Goal: Task Accomplishment & Management: Manage account settings

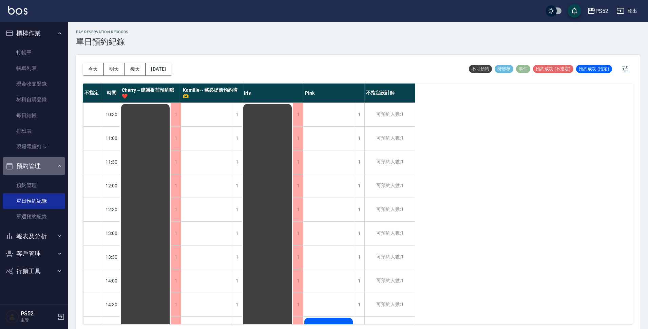
click at [39, 174] on button "預約管理" at bounding box center [34, 166] width 62 height 18
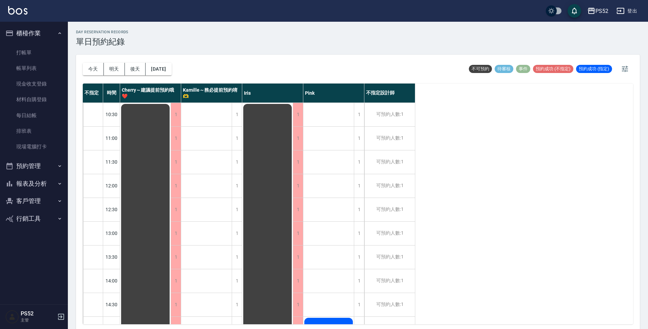
click at [38, 177] on button "報表及分析" at bounding box center [34, 184] width 62 height 18
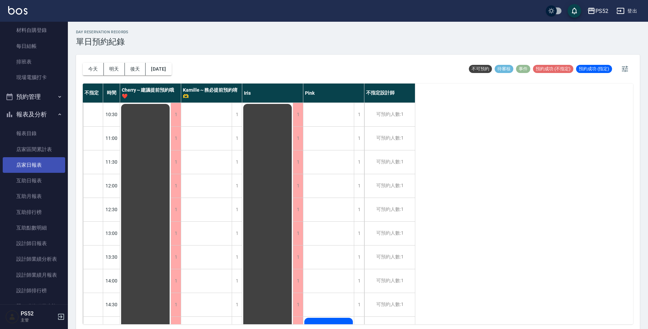
scroll to position [79, 0]
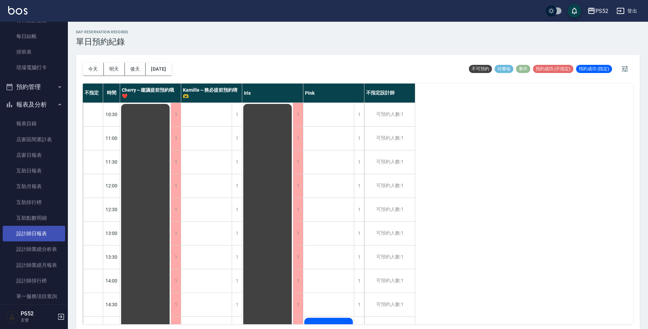
click at [43, 234] on link "設計師日報表" at bounding box center [34, 234] width 62 height 16
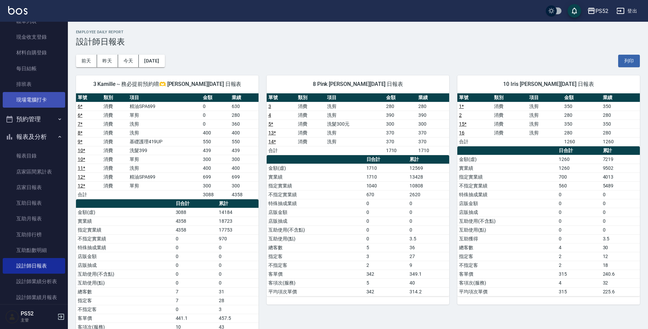
scroll to position [45, 0]
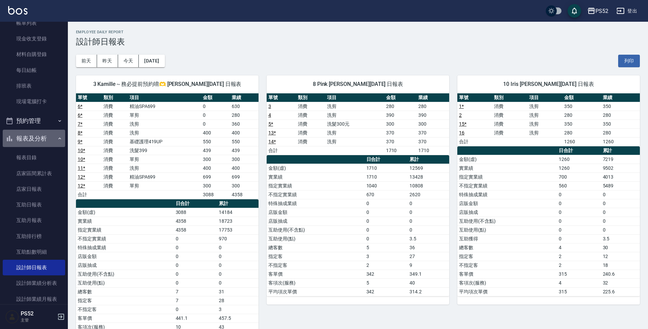
click at [36, 130] on button "報表及分析" at bounding box center [34, 139] width 62 height 18
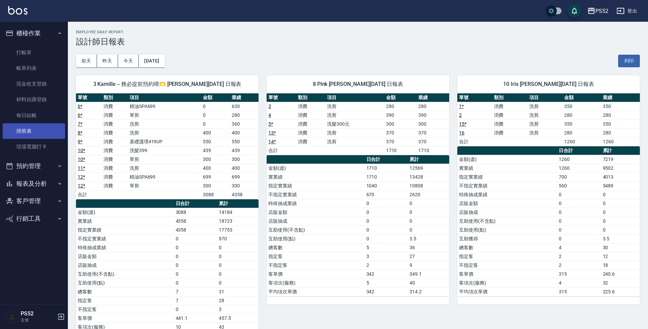
click at [38, 123] on link "排班表" at bounding box center [34, 131] width 62 height 16
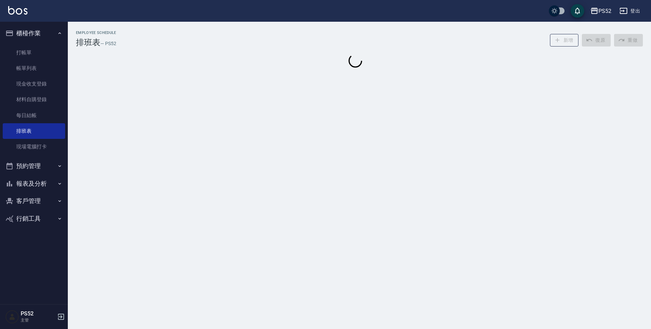
click at [37, 164] on button "預約管理" at bounding box center [34, 166] width 62 height 18
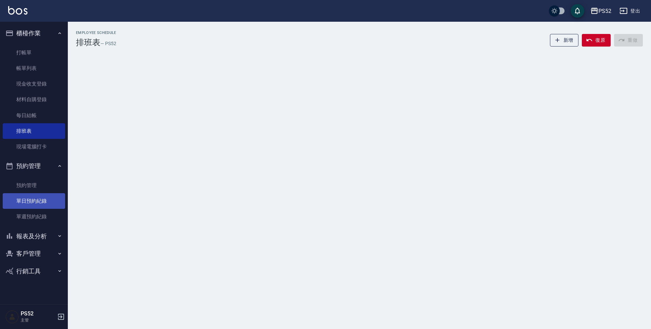
click at [39, 194] on link "單日預約紀錄" at bounding box center [34, 201] width 62 height 16
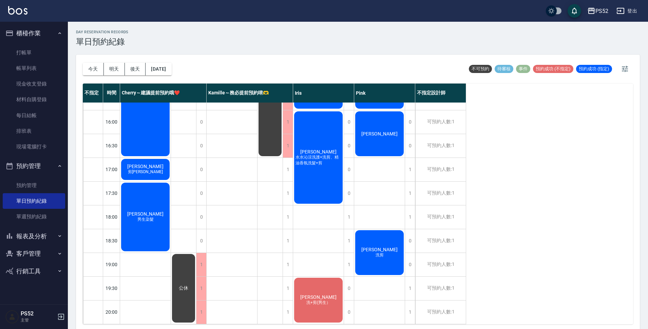
scroll to position [259, 0]
click at [92, 70] on button "今天" at bounding box center [93, 69] width 21 height 13
click at [110, 69] on button "明天" at bounding box center [114, 69] width 21 height 13
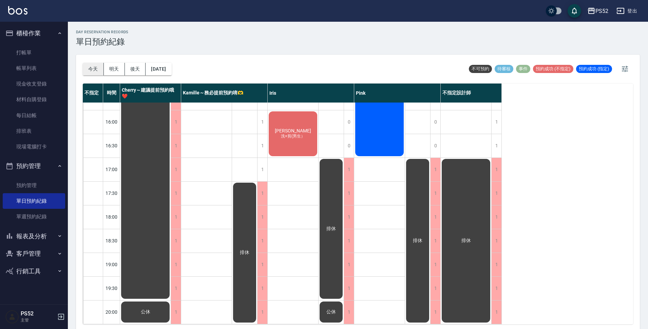
click at [94, 68] on button "今天" at bounding box center [93, 69] width 21 height 13
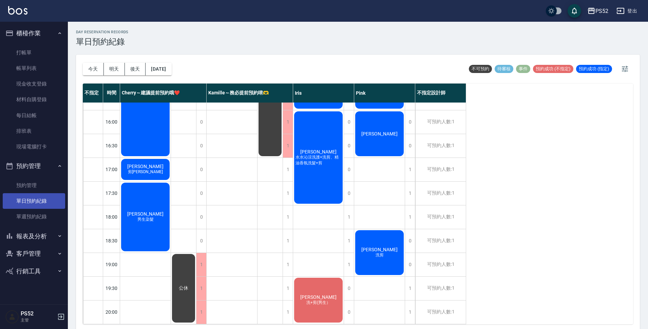
click at [42, 201] on link "單日預約紀錄" at bounding box center [34, 201] width 62 height 16
click at [118, 66] on button "明天" at bounding box center [114, 69] width 21 height 13
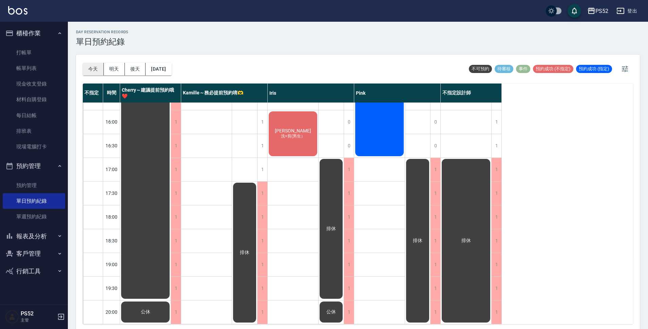
click at [94, 70] on button "今天" at bounding box center [93, 69] width 21 height 13
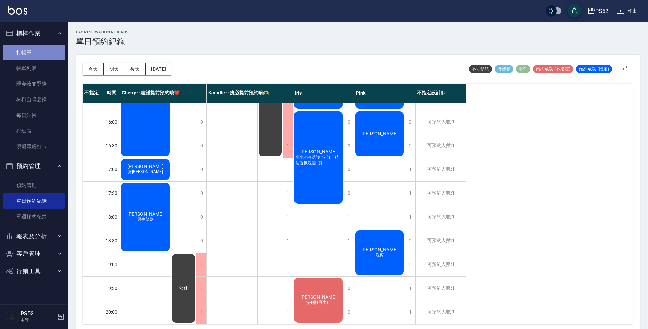
click at [47, 54] on link "打帳單" at bounding box center [34, 53] width 62 height 16
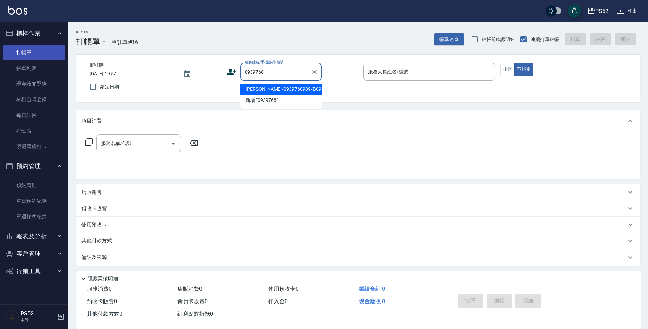
type input "黃家浩/0939768989/B0939768989"
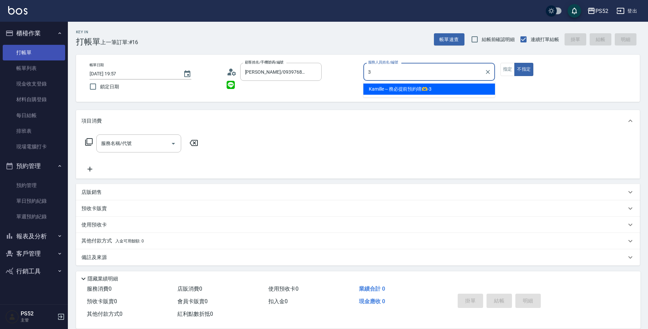
type input "Kamille～務必提前預約唷🫶-3"
type button "false"
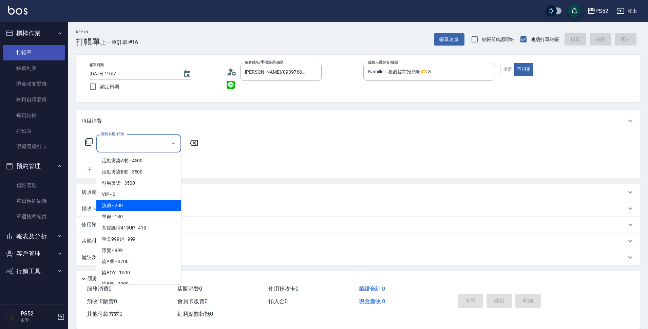
type input "洗剪(C1)"
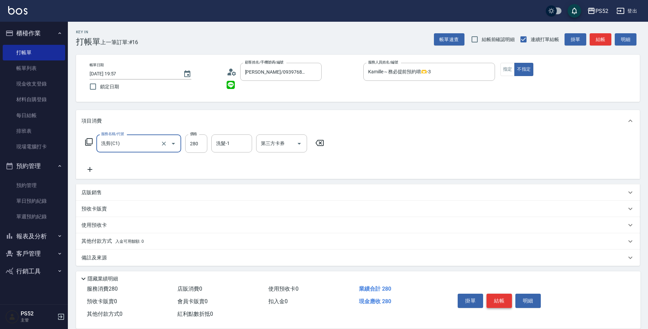
click at [506, 296] on button "結帳" at bounding box center [498, 300] width 25 height 14
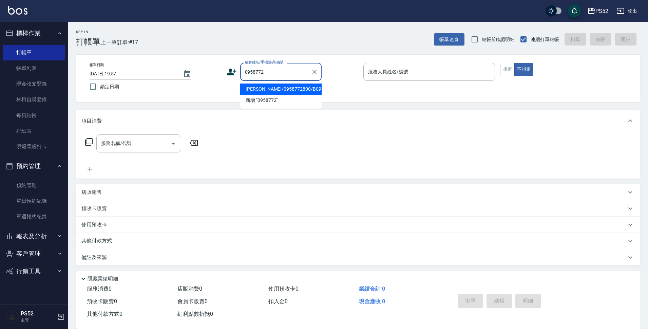
type input "李勁樓/0958772800/B0958772800"
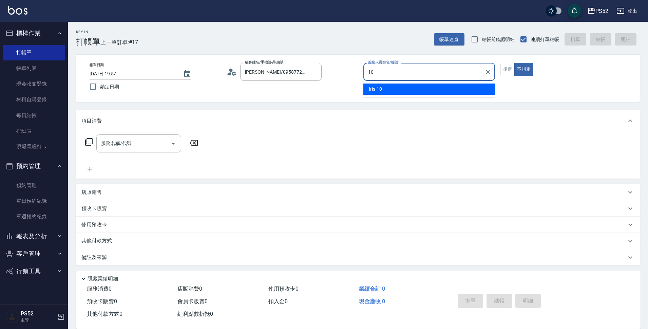
type input "Iris-10"
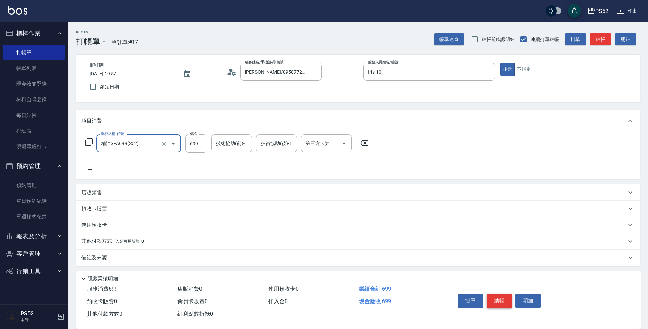
type input "精油SPA699(SC2)"
click at [492, 299] on button "結帳" at bounding box center [498, 300] width 25 height 14
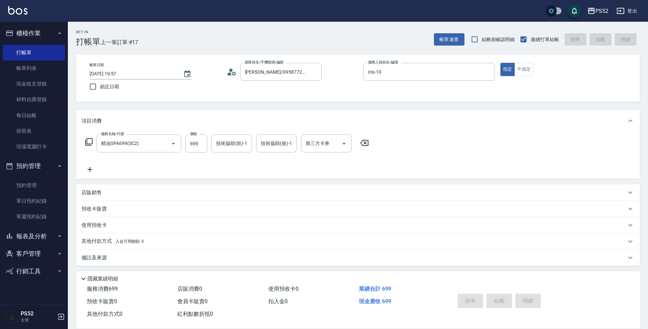
type input "2025/10/05 19:58"
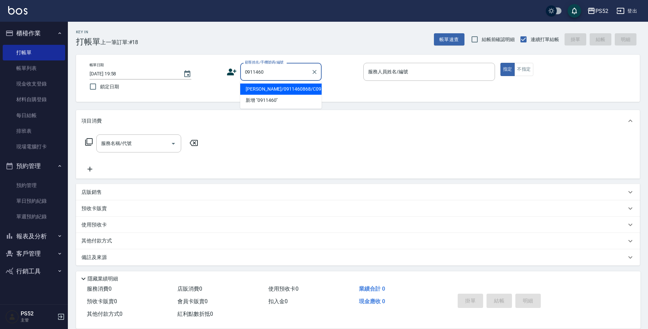
type input "楊靜/0911460868/C0911460868"
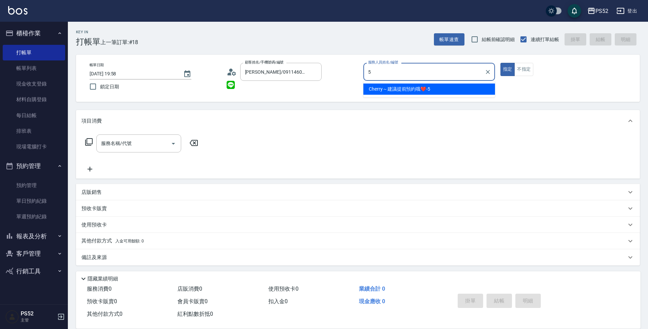
type input "Cherry～建議提前預約哦❤️-5"
type button "true"
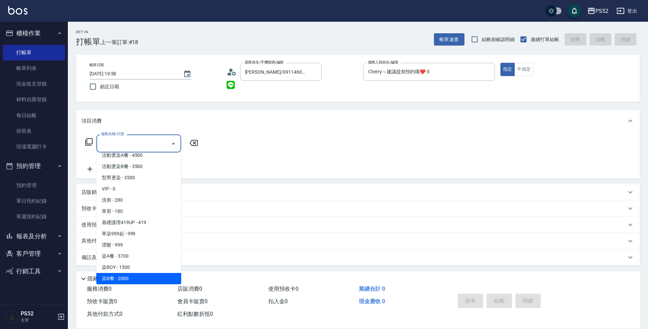
scroll to position [17, 0]
type input "染C餐+D餐(L6)"
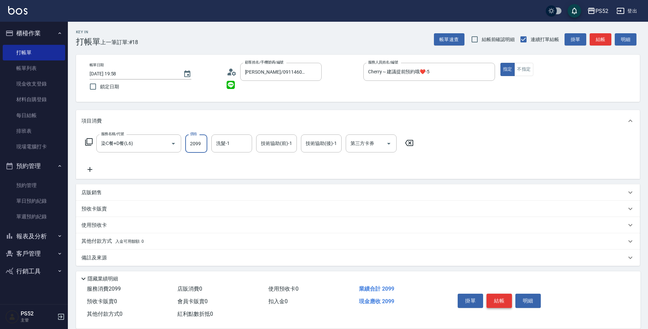
type input "2099"
click at [379, 154] on div "服務名稱/代號 染C餐+D餐(L6) 服務名稱/代號 價格 2099 價格 洗髮-1 洗髮-1 技術協助(前)-1 技術協助(前)-1 技術協助(後)-1 技…" at bounding box center [249, 153] width 336 height 39
click at [377, 150] on div "第三方卡券" at bounding box center [371, 143] width 51 height 18
click at [360, 204] on span "儲值卡" at bounding box center [371, 205] width 51 height 11
type input "儲值卡"
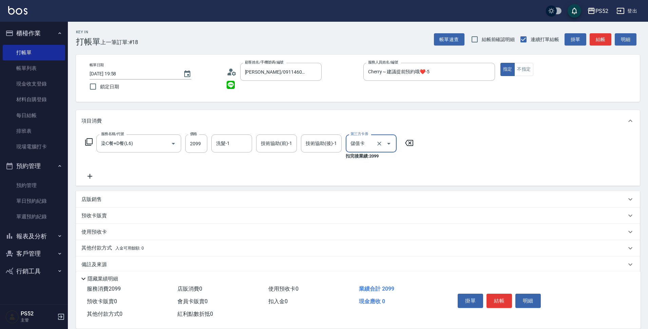
click at [88, 176] on icon at bounding box center [89, 176] width 17 height 8
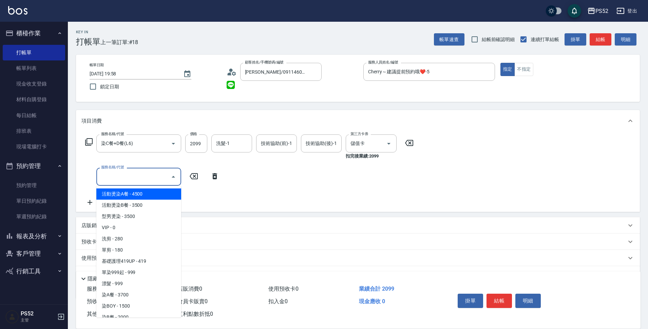
click at [99, 177] on input "服務名稱/代號" at bounding box center [133, 177] width 69 height 12
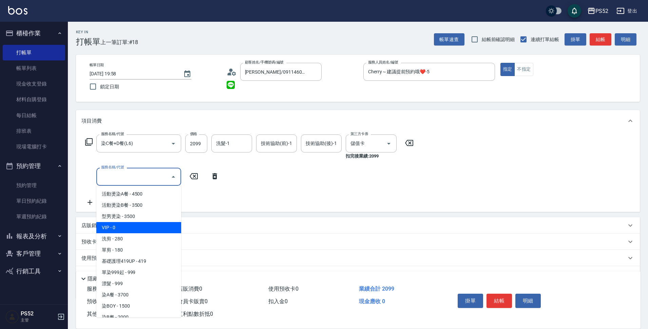
click at [120, 232] on span "VIP - 0" at bounding box center [138, 227] width 85 height 11
type input "VIP(888)"
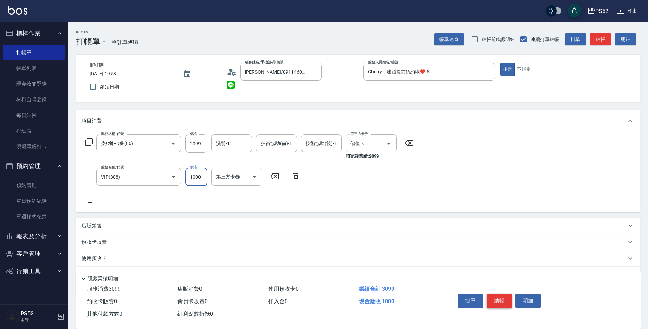
type input "1000"
click at [507, 294] on button "結帳" at bounding box center [498, 300] width 25 height 14
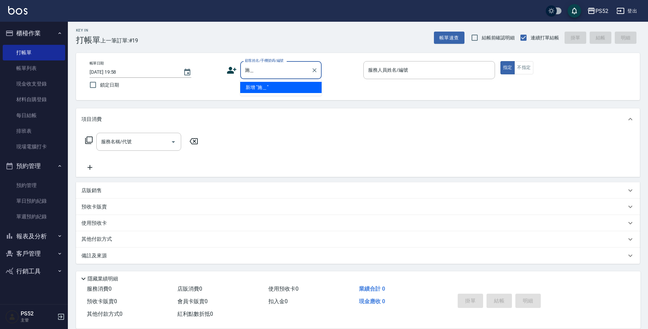
scroll to position [0, 0]
click at [261, 90] on li "施耀竣/0919741529/C0919741529" at bounding box center [280, 87] width 81 height 11
type input "施耀竣/0919741529/C0919741529"
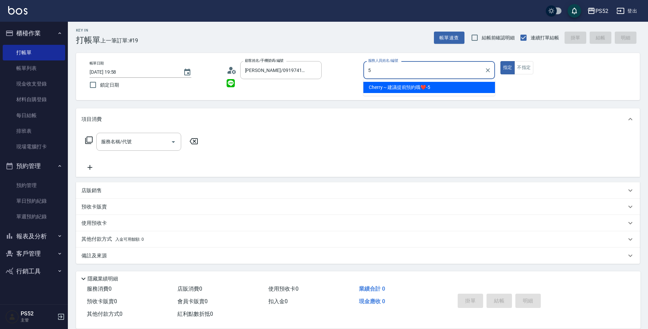
type input "Cherry～建議提前預約哦❤️-5"
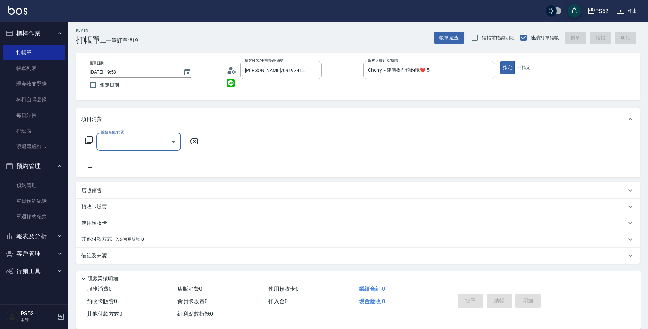
click at [124, 134] on div "服務名稱/代號" at bounding box center [138, 142] width 85 height 18
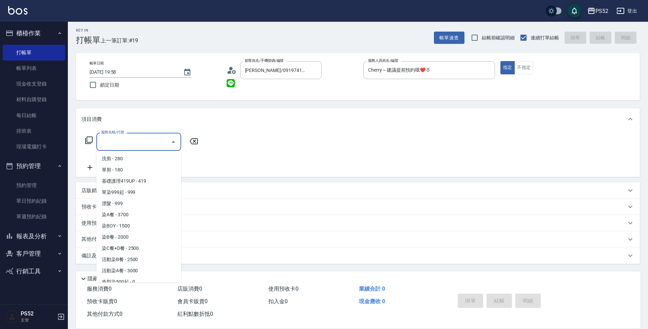
scroll to position [57, 0]
click at [120, 210] on span "染BOY - 1500" at bounding box center [138, 214] width 85 height 11
type input "染BOY(L4)"
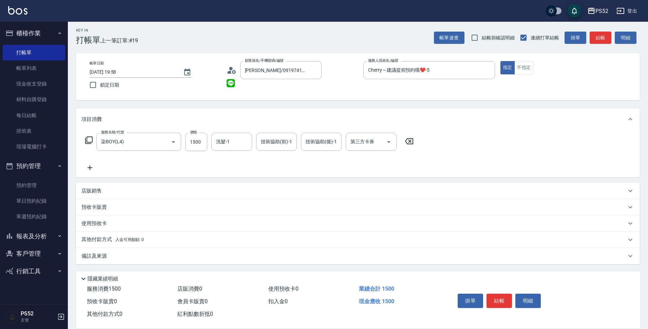
click at [210, 142] on div "服務名稱/代號 染BOY(L4) 服務名稱/代號 價格 1500 價格 洗髮-1 洗髮-1 技術協助(前)-1 技術協助(前)-1 技術協助(後)-1 技術協…" at bounding box center [249, 142] width 336 height 18
click at [200, 143] on input "1500" at bounding box center [196, 142] width 22 height 18
type input "1299"
click at [383, 141] on input "第三方卡券" at bounding box center [366, 142] width 35 height 12
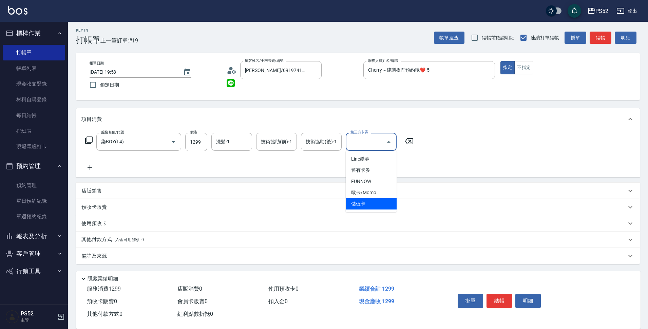
click at [366, 204] on span "儲值卡" at bounding box center [371, 203] width 51 height 11
type input "儲值卡"
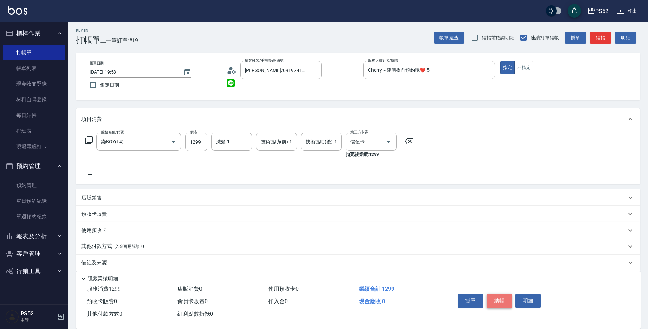
click at [500, 300] on button "結帳" at bounding box center [498, 300] width 25 height 14
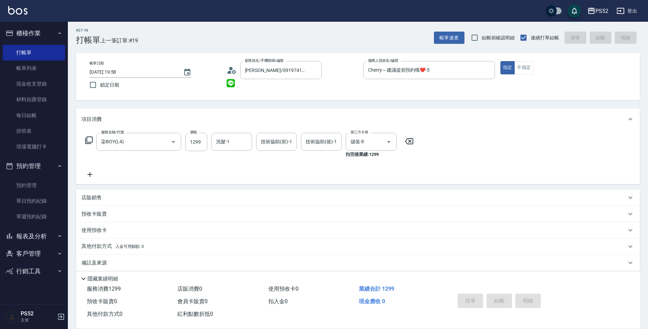
type input "2025/10/05 19:59"
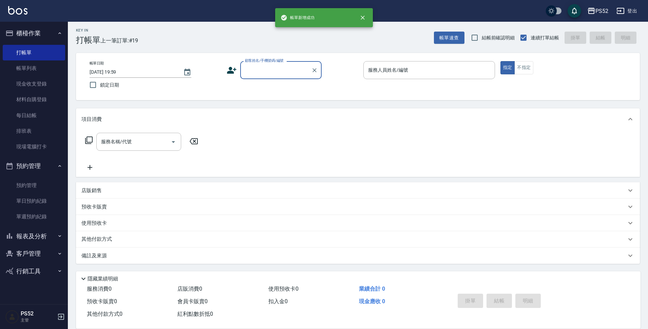
scroll to position [0, 0]
click at [30, 233] on button "報表及分析" at bounding box center [34, 236] width 62 height 18
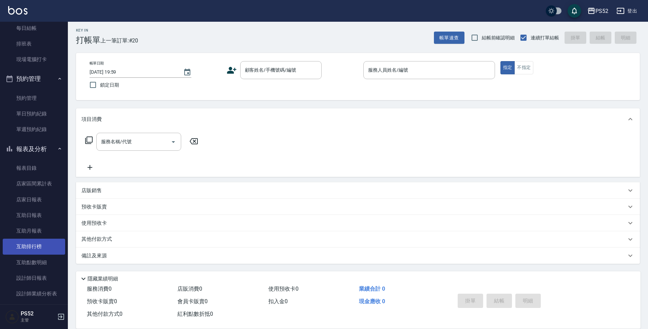
scroll to position [91, 0]
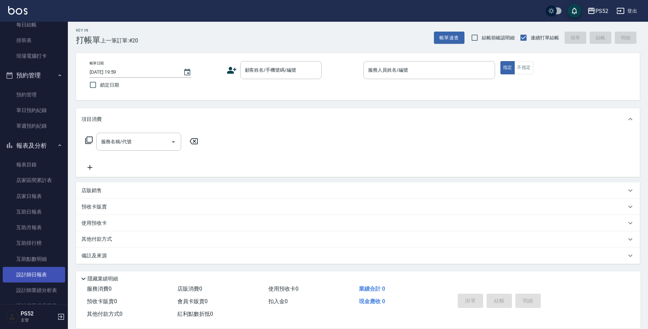
click at [27, 278] on link "設計師日報表" at bounding box center [34, 275] width 62 height 16
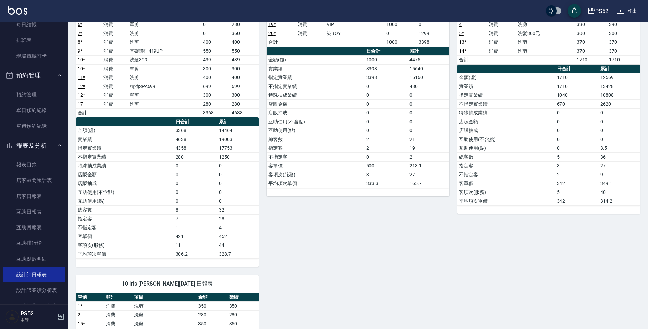
scroll to position [68, 0]
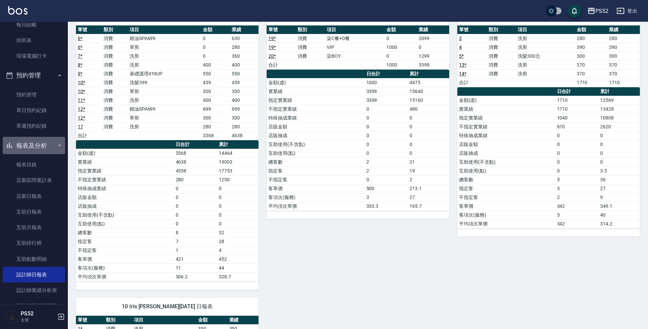
click at [39, 142] on button "報表及分析" at bounding box center [34, 146] width 62 height 18
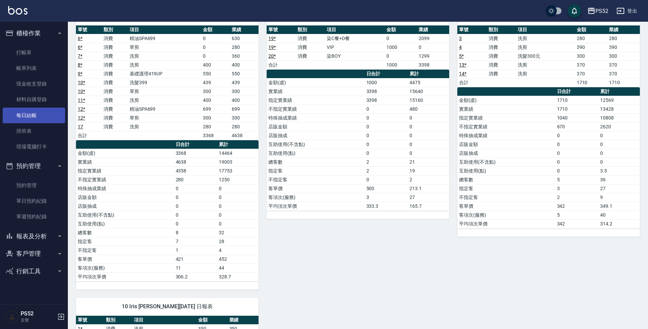
scroll to position [0, 0]
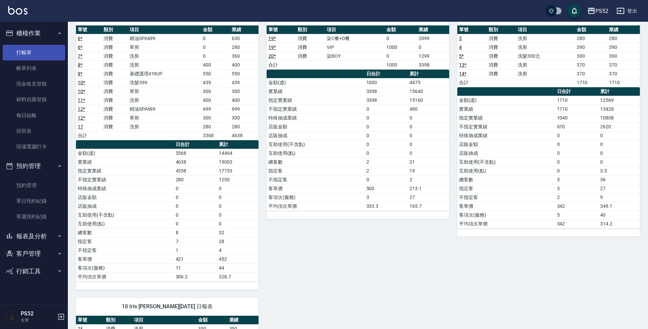
click at [36, 56] on link "打帳單" at bounding box center [34, 53] width 62 height 16
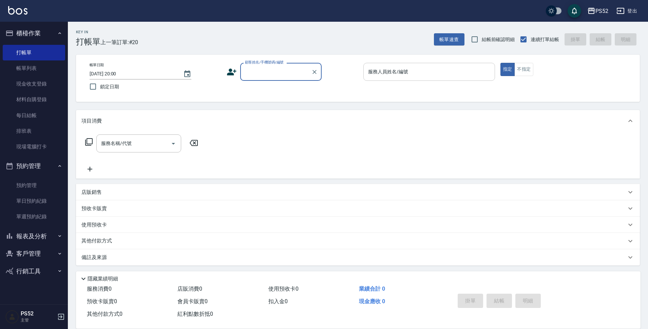
click at [386, 69] on div "服務人員姓名/編號 服務人員姓名/編號" at bounding box center [429, 72] width 132 height 18
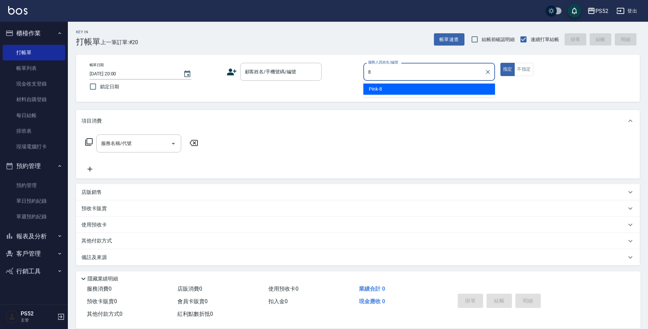
type input "Pink-8"
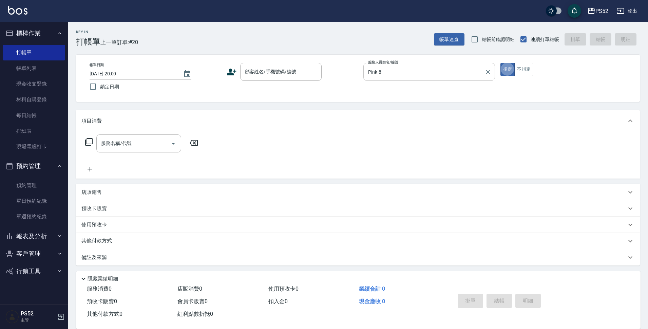
type button "true"
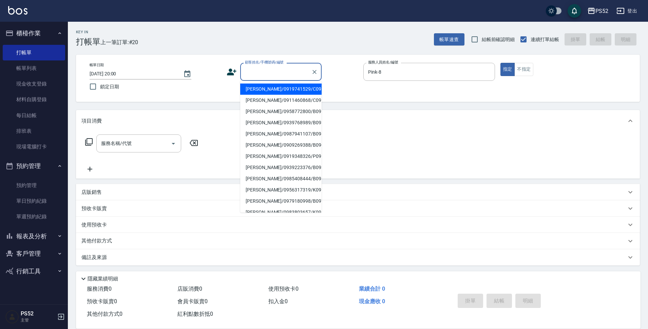
click at [262, 66] on div "顧客姓名/手機號碼/編號 顧客姓名/手機號碼/編號" at bounding box center [280, 72] width 81 height 18
click at [22, 194] on link "單日預約紀錄" at bounding box center [34, 201] width 62 height 16
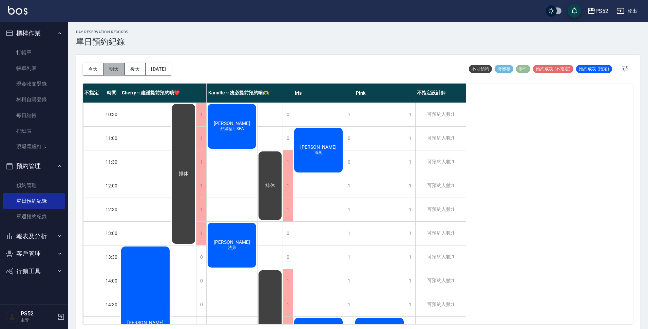
click at [109, 69] on button "明天" at bounding box center [114, 69] width 21 height 13
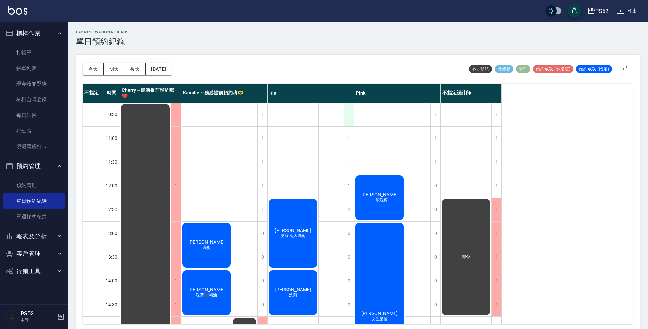
click at [346, 114] on div "1" at bounding box center [349, 114] width 10 height 23
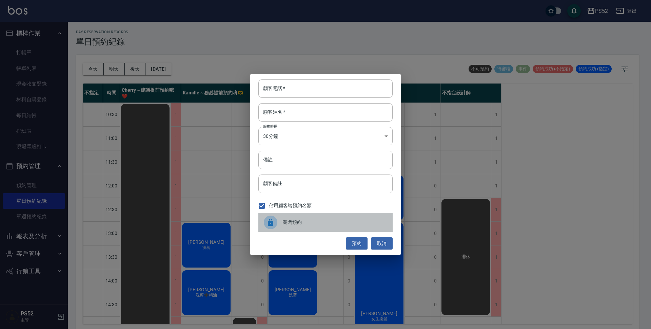
click at [332, 218] on div "關閉預約" at bounding box center [325, 222] width 134 height 19
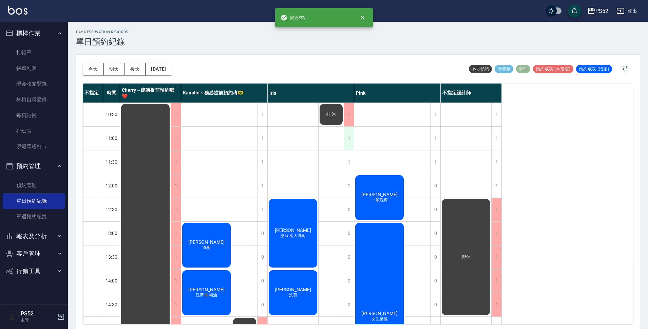
click at [347, 138] on div "1" at bounding box center [349, 137] width 10 height 23
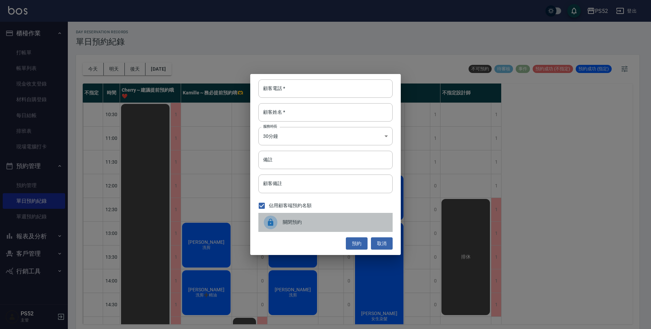
click at [322, 215] on div "關閉預約" at bounding box center [325, 222] width 134 height 19
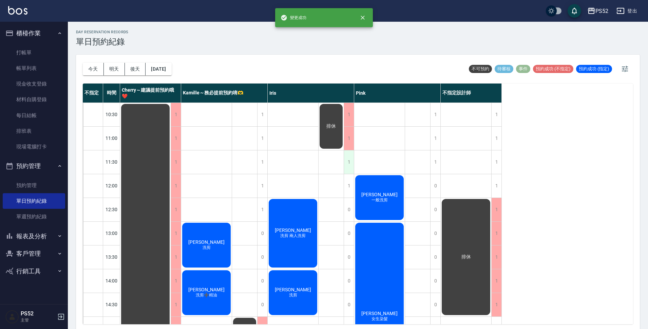
click at [350, 162] on div "1" at bounding box center [349, 161] width 10 height 23
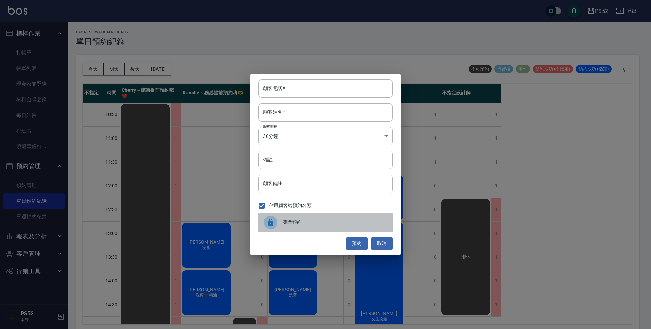
click at [313, 223] on span "關閉預約" at bounding box center [335, 221] width 104 height 7
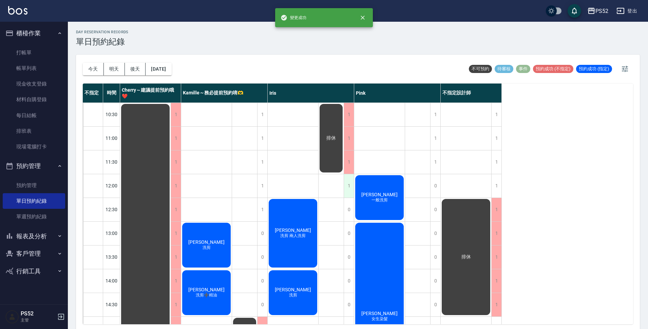
click at [346, 185] on div "1" at bounding box center [349, 185] width 10 height 23
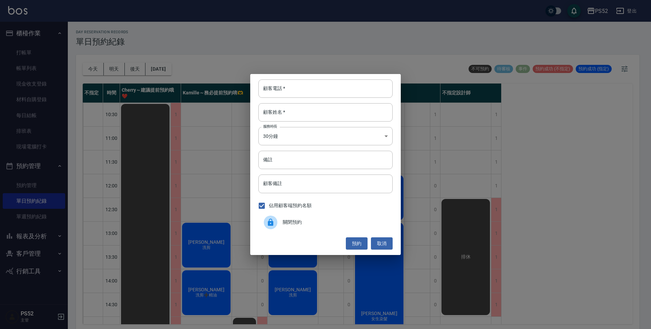
click at [302, 225] on span "關閉預約" at bounding box center [335, 221] width 104 height 7
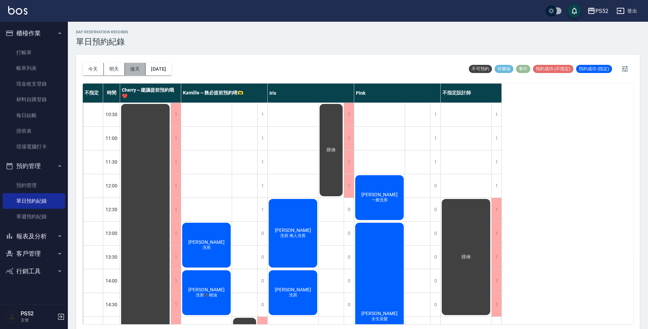
click at [129, 66] on button "後天" at bounding box center [135, 69] width 21 height 13
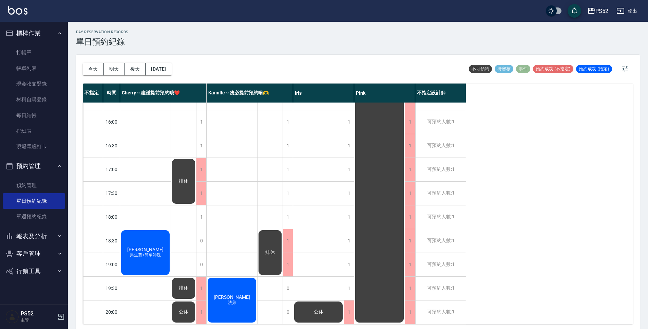
scroll to position [259, 0]
click at [83, 68] on button "今天" at bounding box center [93, 69] width 21 height 13
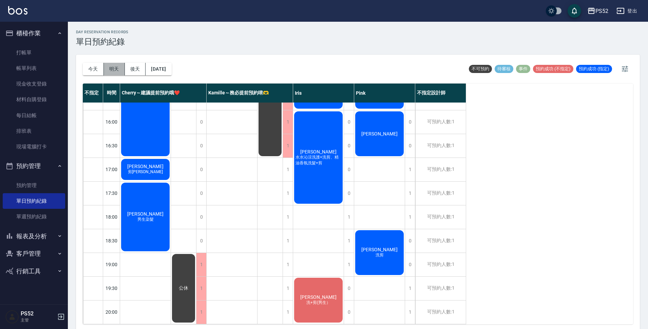
click at [115, 72] on button "明天" at bounding box center [114, 69] width 21 height 13
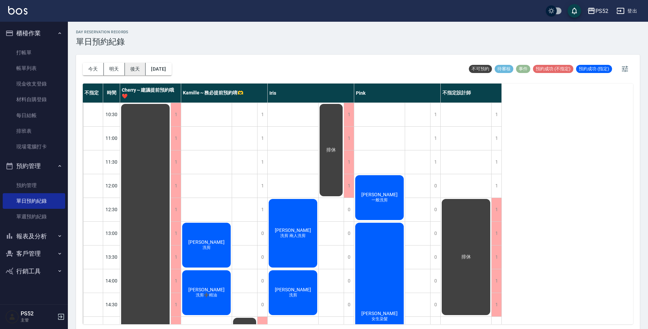
click at [137, 72] on button "後天" at bounding box center [135, 69] width 21 height 13
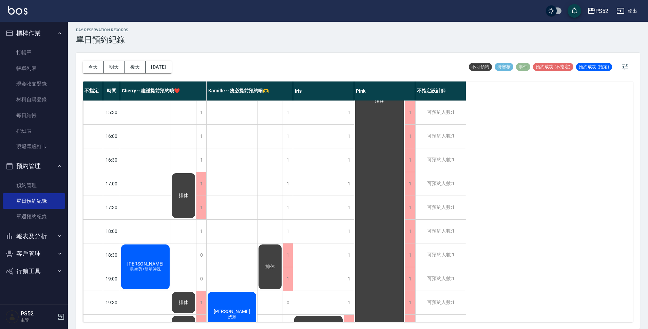
scroll to position [259, 0]
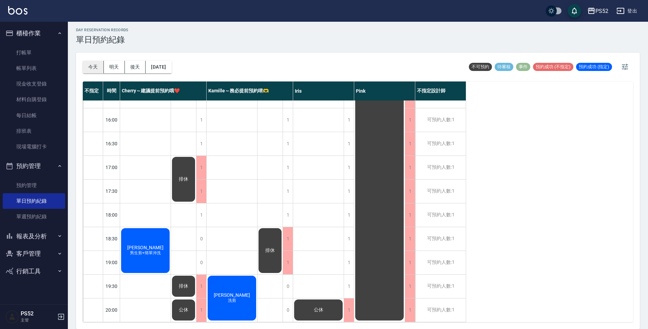
click at [93, 67] on button "今天" at bounding box center [93, 67] width 21 height 13
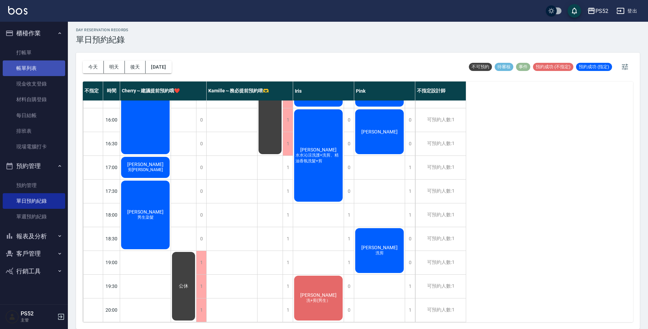
click at [37, 63] on link "帳單列表" at bounding box center [34, 68] width 62 height 16
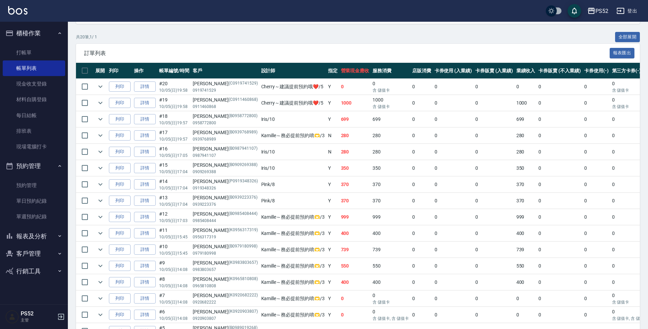
scroll to position [120, 0]
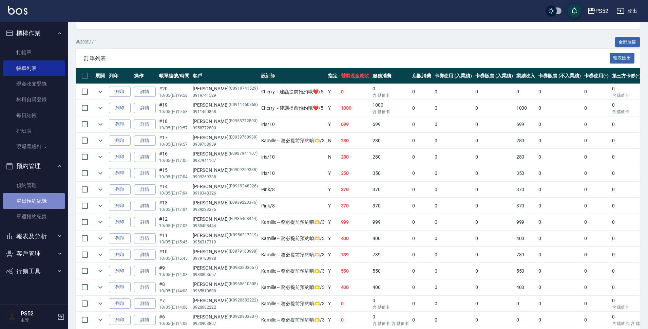
click at [51, 206] on link "單日預約紀錄" at bounding box center [34, 201] width 62 height 16
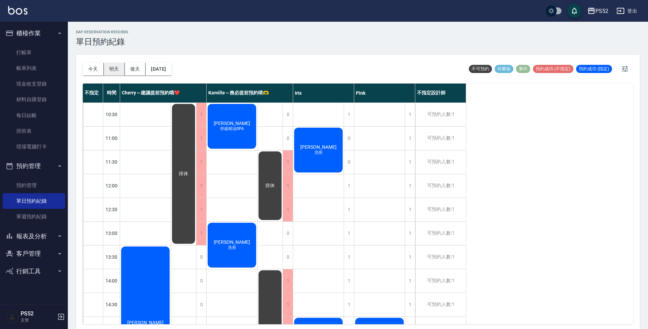
click at [109, 64] on button "明天" at bounding box center [114, 69] width 21 height 13
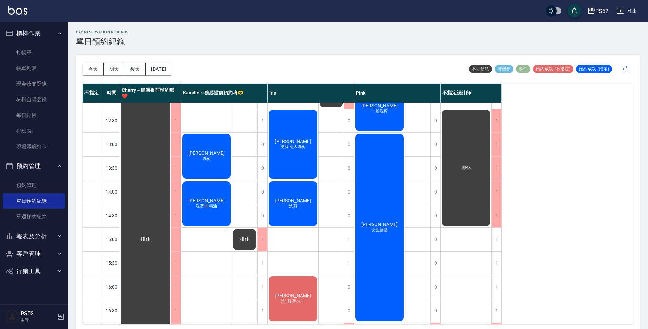
scroll to position [79, 0]
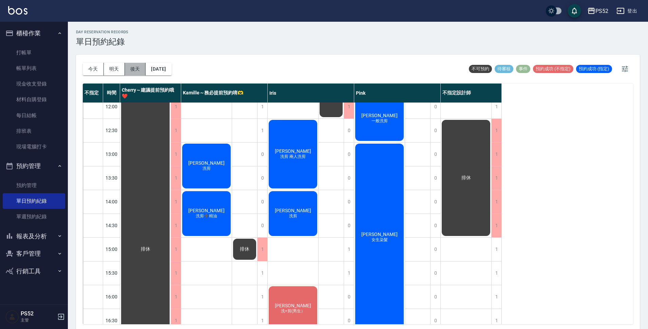
click at [135, 66] on button "後天" at bounding box center [135, 69] width 21 height 13
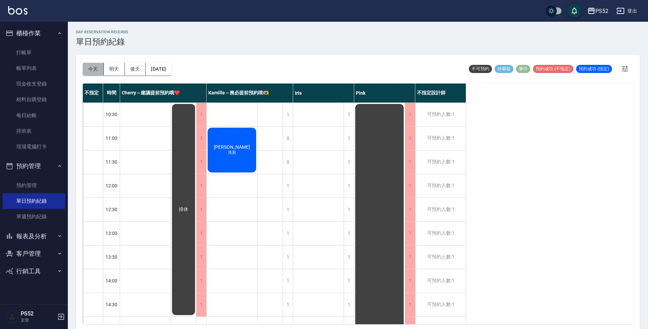
click at [97, 70] on button "今天" at bounding box center [93, 69] width 21 height 13
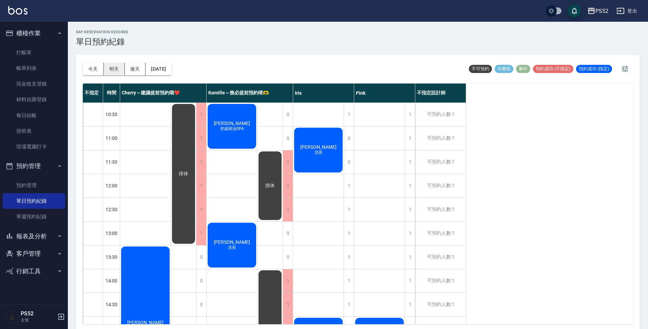
click at [112, 70] on button "明天" at bounding box center [114, 69] width 21 height 13
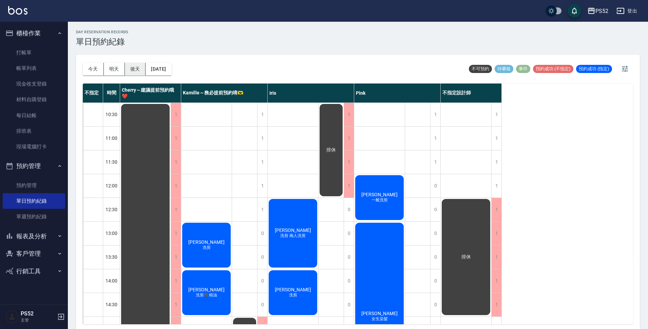
click at [136, 70] on button "後天" at bounding box center [135, 69] width 21 height 13
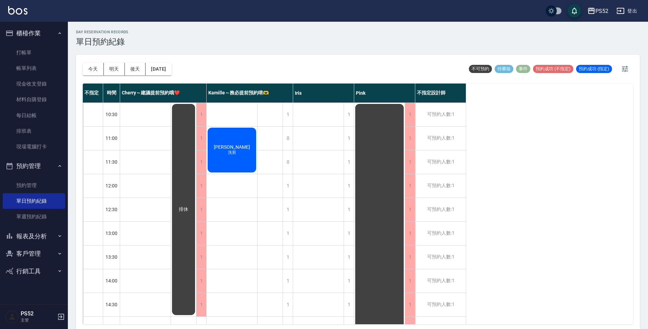
click at [162, 70] on button "2025/10/07" at bounding box center [158, 69] width 26 height 13
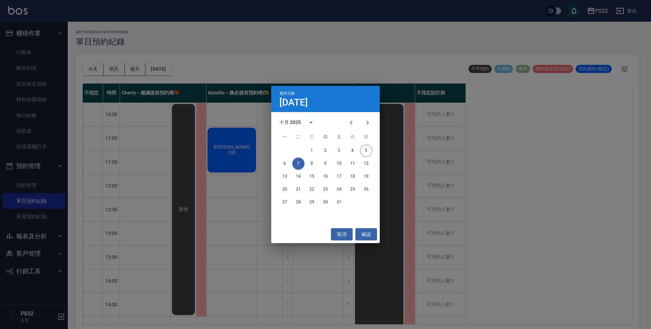
click at [316, 170] on div "13 14 15 16 17 18 19" at bounding box center [325, 176] width 109 height 12
click at [310, 164] on button "8" at bounding box center [312, 163] width 12 height 12
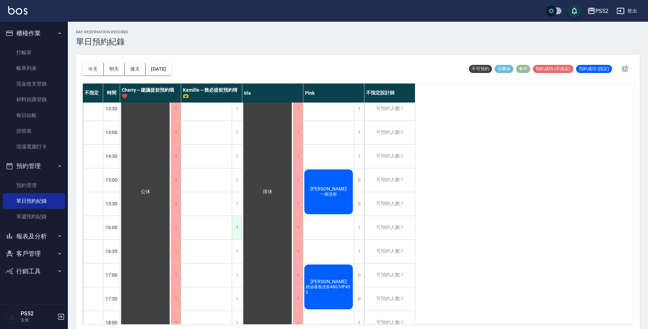
scroll to position [135, 0]
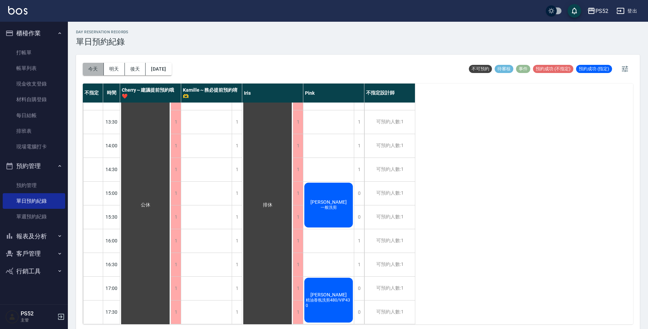
click at [89, 74] on button "今天" at bounding box center [93, 69] width 21 height 13
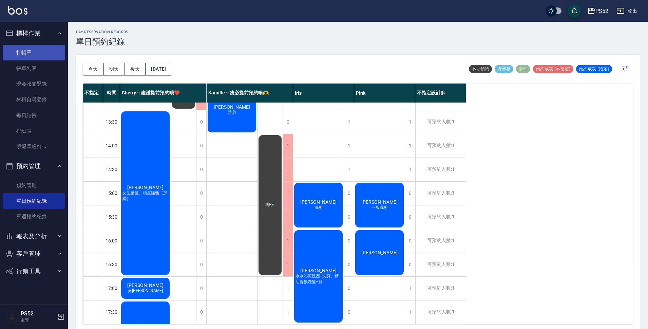
click at [43, 53] on link "打帳單" at bounding box center [34, 53] width 62 height 16
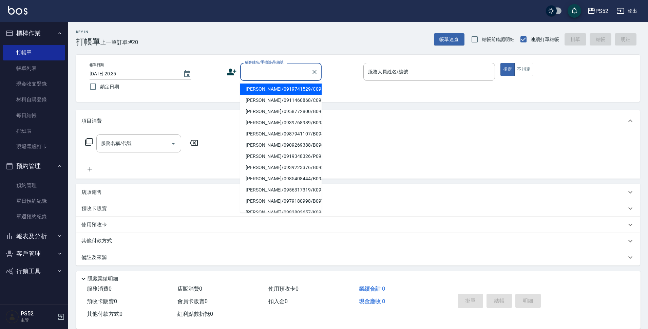
click at [295, 70] on input "顧客姓名/手機號碼/編號" at bounding box center [275, 72] width 65 height 12
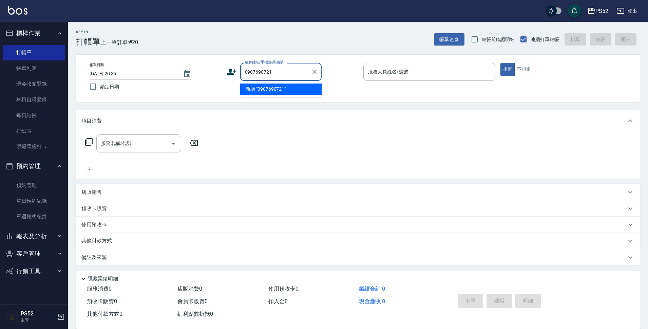
type input "0907690721"
click at [227, 78] on div "顧客姓名/手機號碼/編號 顧客姓名/手機號碼/編號" at bounding box center [293, 72] width 132 height 18
click at [249, 74] on input "顧客姓名/手機號碼/編號" at bounding box center [275, 72] width 65 height 12
type input "P0907690721"
click at [230, 74] on icon at bounding box center [231, 72] width 9 height 7
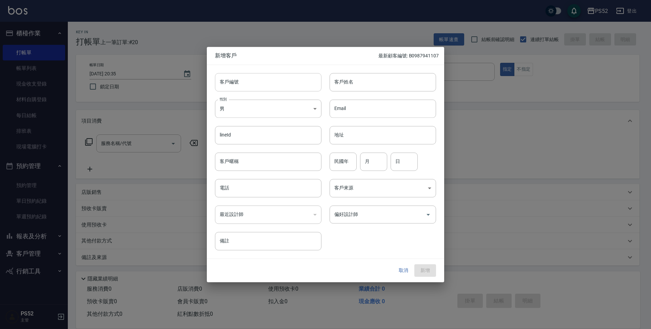
click at [241, 81] on input "客戶編號" at bounding box center [268, 82] width 106 height 18
type input "P0907690721"
click at [239, 102] on body "PS52 登出 櫃檯作業 打帳單 帳單列表 現金收支登錄 材料自購登錄 每日結帳 排班表 現場電腦打卡 預約管理 預約管理 單日預約紀錄 單週預約紀錄 報表及…" at bounding box center [325, 165] width 651 height 330
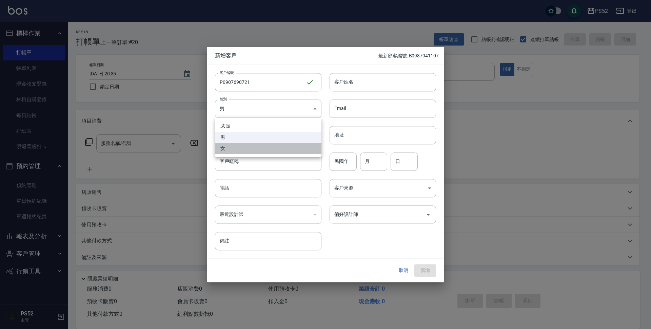
click at [229, 151] on li "女" at bounding box center [268, 148] width 106 height 11
type input "FEMALE"
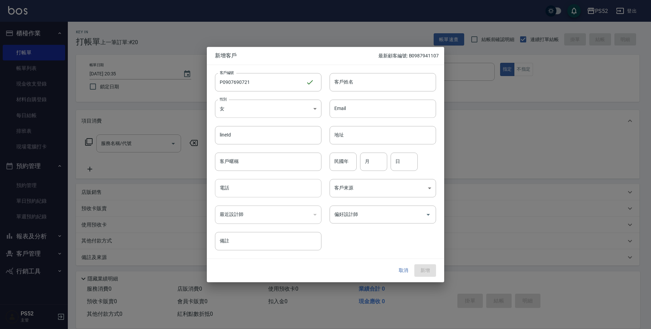
click at [230, 191] on input "電話" at bounding box center [268, 188] width 106 height 18
type input "0907690721"
click at [334, 171] on input "民國年" at bounding box center [343, 161] width 27 height 18
type input "92"
type input "8"
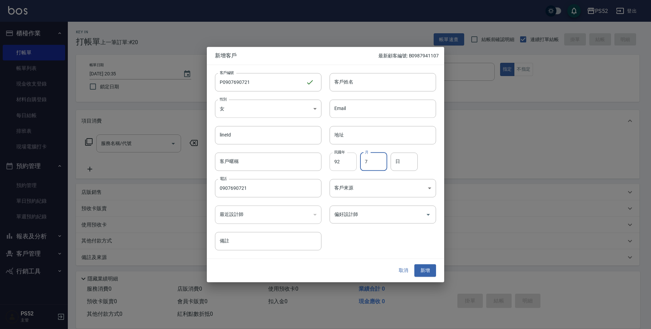
type input "7"
type input "21"
click at [350, 86] on input "客戶姓名" at bounding box center [383, 82] width 106 height 18
type input "賴蓉樺"
click at [376, 209] on input "偏好設計師" at bounding box center [378, 214] width 90 height 12
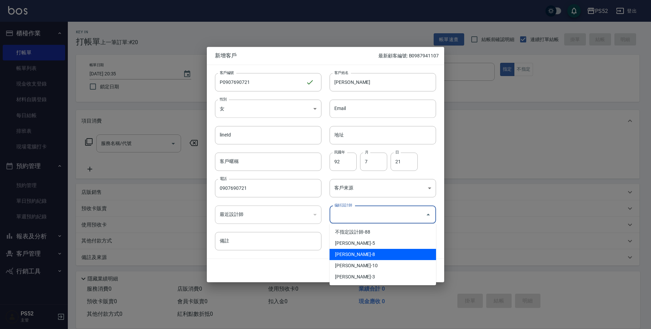
drag, startPoint x: 340, startPoint y: 250, endPoint x: 345, endPoint y: 249, distance: 4.6
click at [344, 249] on li "陳昱勳-8" at bounding box center [383, 254] width 106 height 11
type input "陳昱勳"
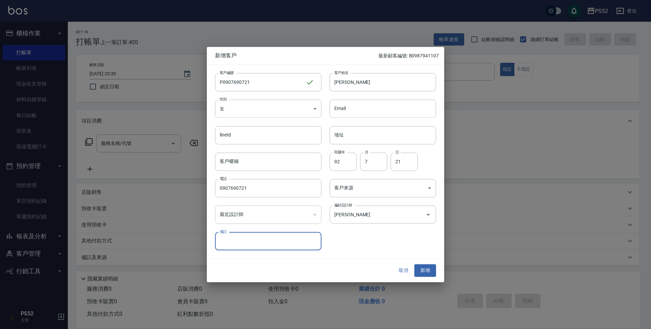
click at [422, 275] on button "新增" at bounding box center [425, 270] width 22 height 13
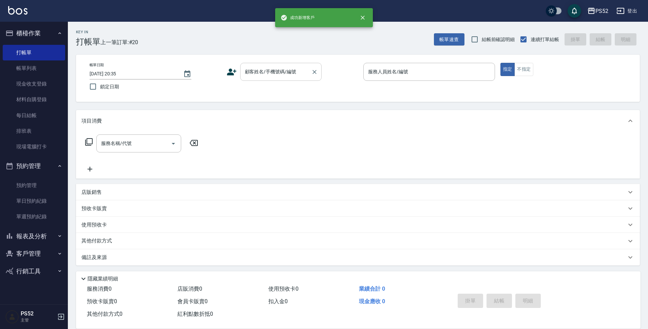
click at [256, 77] on input "顧客姓名/手機號碼/編號" at bounding box center [275, 72] width 65 height 12
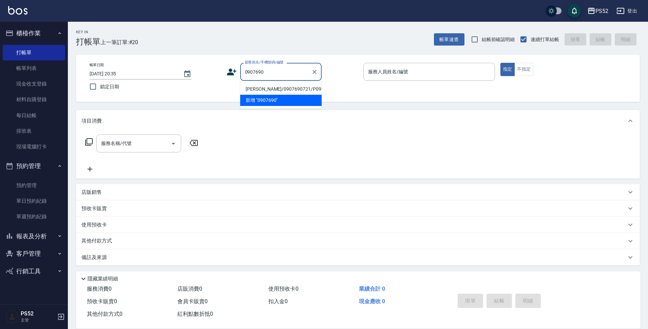
click at [268, 95] on li "賴蓉樺/0907690721/P0907690721" at bounding box center [280, 88] width 81 height 11
type input "賴蓉樺/0907690721/P0907690721"
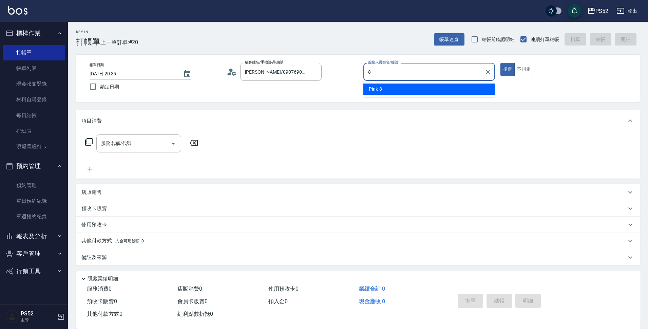
type input "Pink-8"
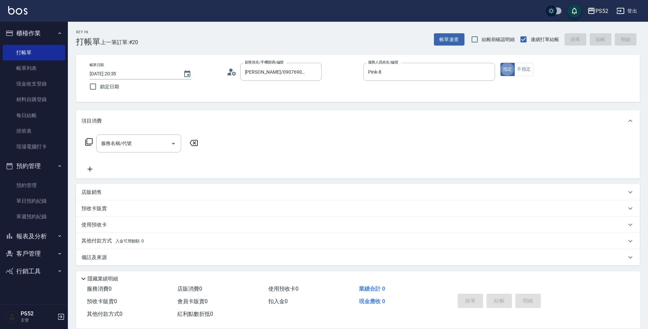
type button "true"
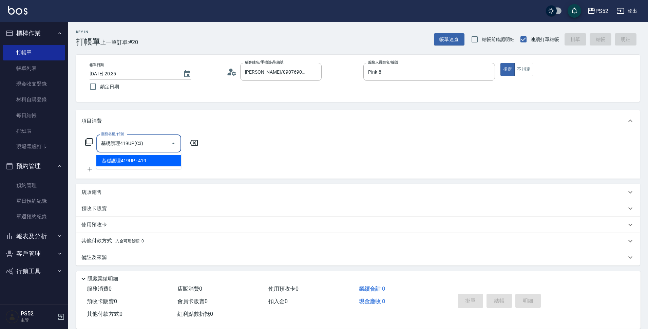
type input "基礎護理419UP(C3)"
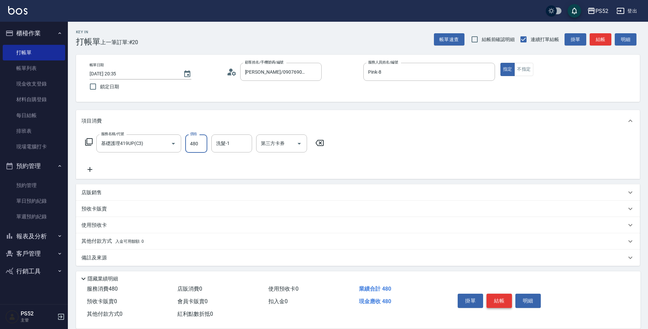
type input "480"
click at [501, 303] on button "結帳" at bounding box center [498, 300] width 25 height 14
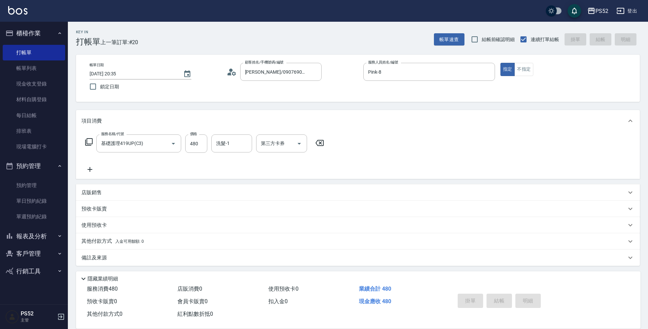
type input "2025/10/05 20:36"
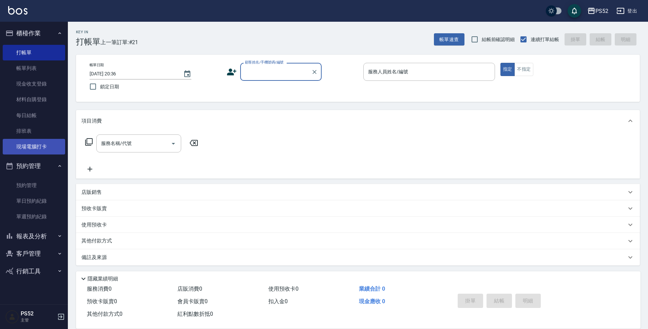
click at [29, 145] on link "現場電腦打卡" at bounding box center [34, 147] width 62 height 16
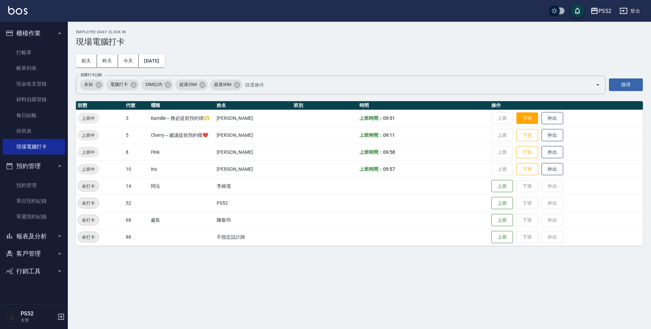
click at [527, 119] on button "下班" at bounding box center [527, 118] width 22 height 12
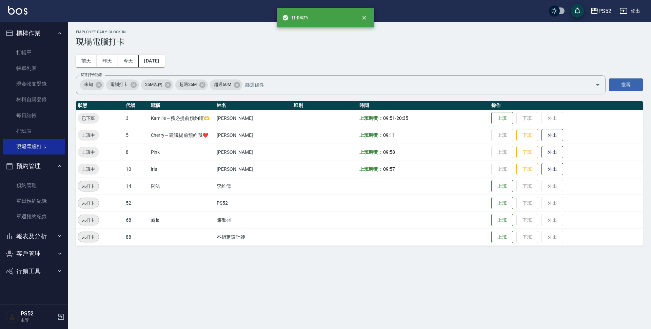
click at [527, 176] on td "上班 下班 外出" at bounding box center [566, 168] width 153 height 17
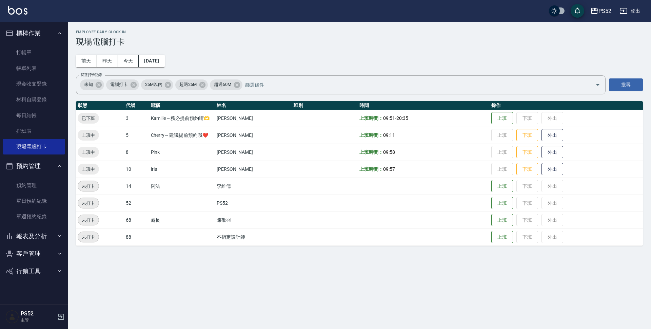
click at [527, 176] on td "上班 下班 外出" at bounding box center [566, 168] width 153 height 17
click at [527, 169] on button "下班" at bounding box center [527, 169] width 22 height 12
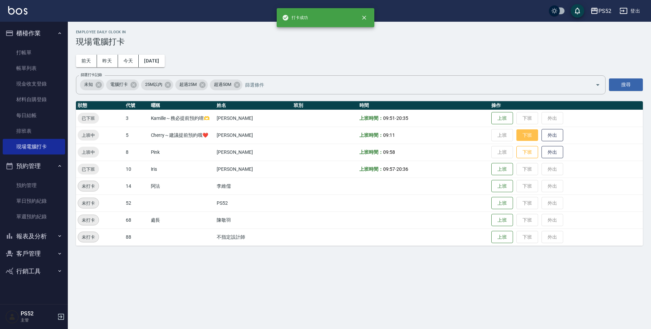
click at [528, 141] on button "下班" at bounding box center [527, 135] width 22 height 12
click at [530, 151] on button "下班" at bounding box center [527, 152] width 22 height 12
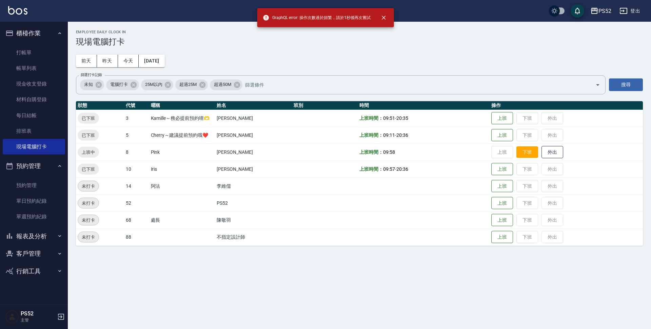
click at [525, 152] on button "下班" at bounding box center [527, 152] width 22 height 12
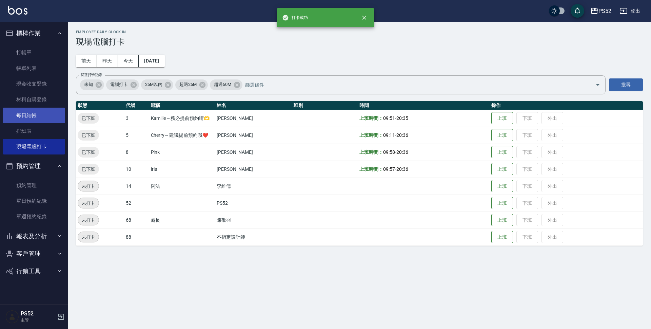
click at [37, 116] on link "每日結帳" at bounding box center [34, 116] width 62 height 16
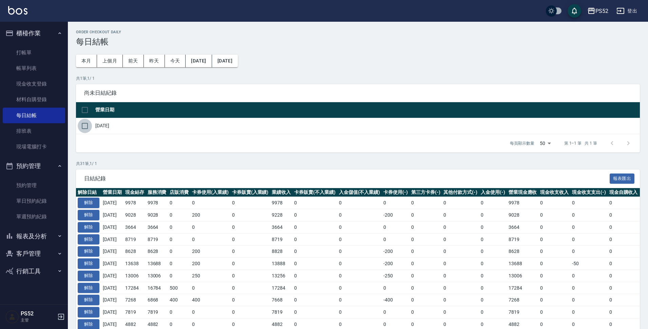
click at [86, 128] on input "checkbox" at bounding box center [85, 126] width 14 height 14
checkbox input "true"
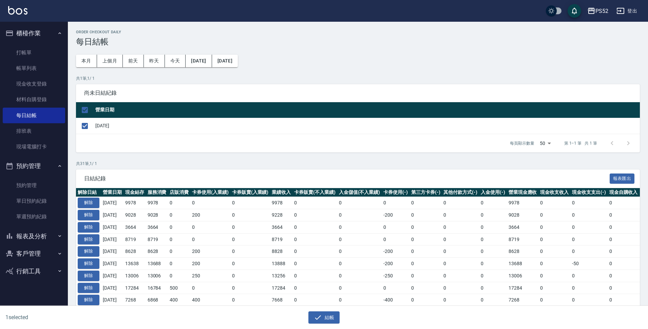
click at [323, 308] on div "結帳" at bounding box center [321, 315] width 321 height 18
click at [323, 317] on button "結帳" at bounding box center [324, 317] width 32 height 13
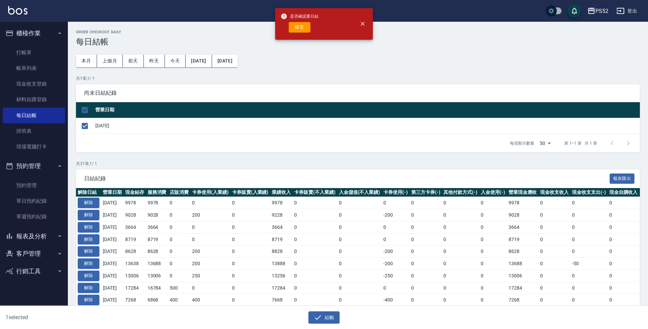
click at [301, 33] on div "是否確認要日結 確定" at bounding box center [299, 23] width 38 height 27
click at [307, 27] on button "確定" at bounding box center [300, 27] width 22 height 11
checkbox input "false"
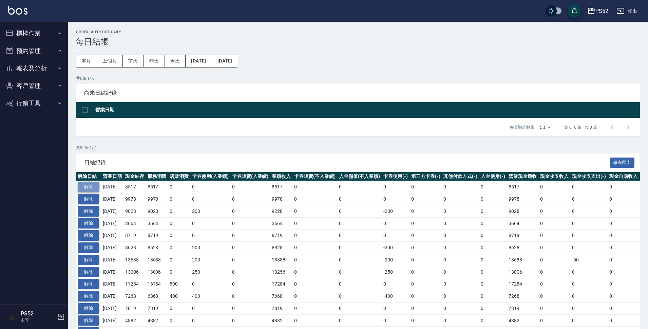
click at [90, 189] on button "解除" at bounding box center [89, 186] width 22 height 11
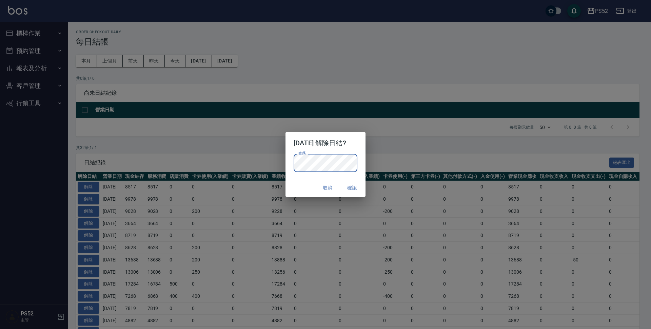
click at [354, 191] on button "確認" at bounding box center [352, 187] width 22 height 13
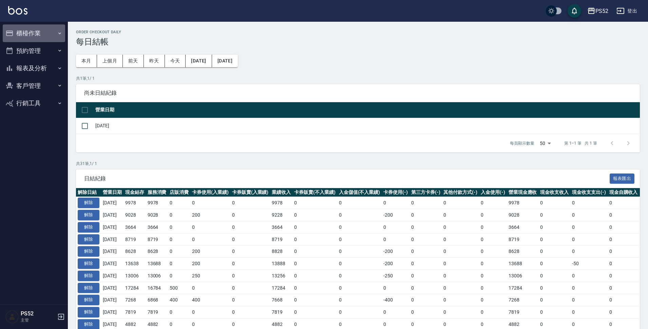
click at [46, 33] on button "櫃檯作業" at bounding box center [34, 33] width 62 height 18
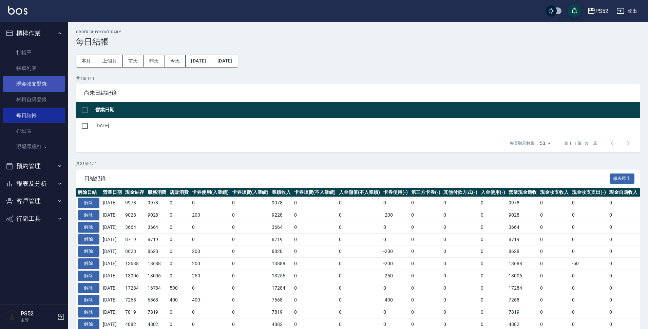
click at [32, 82] on link "現金收支登錄" at bounding box center [34, 84] width 62 height 16
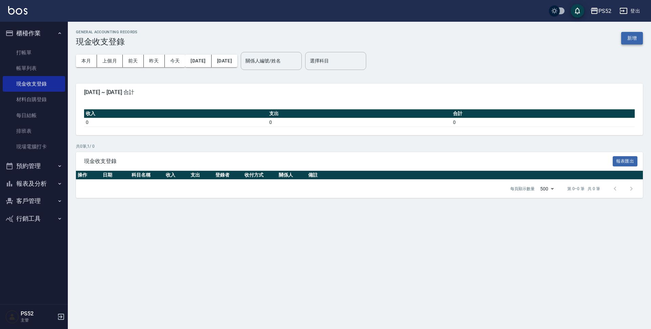
click at [630, 40] on button "新增" at bounding box center [632, 38] width 22 height 13
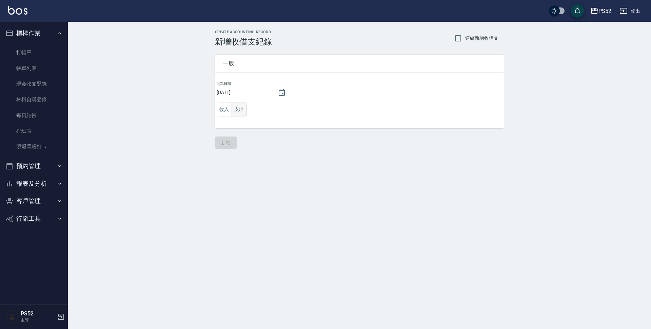
click at [238, 111] on button "支出" at bounding box center [239, 109] width 15 height 14
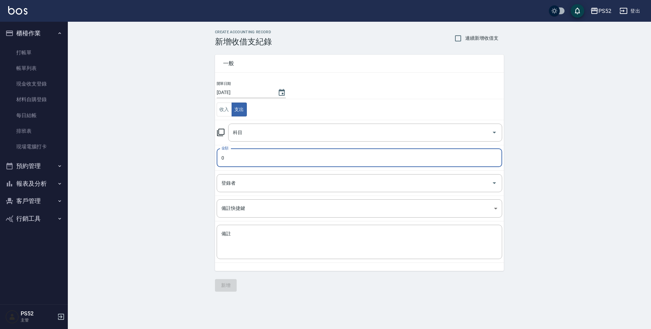
click at [237, 159] on input "0" at bounding box center [360, 158] width 286 height 18
click at [241, 125] on div "科目" at bounding box center [365, 132] width 274 height 18
type input "200"
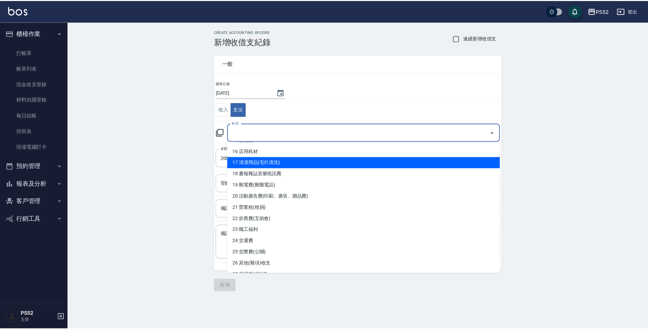
scroll to position [181, 0]
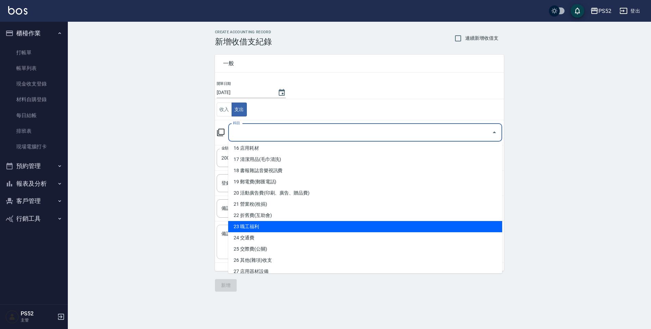
click at [261, 226] on li "23 職工福利" at bounding box center [365, 226] width 274 height 11
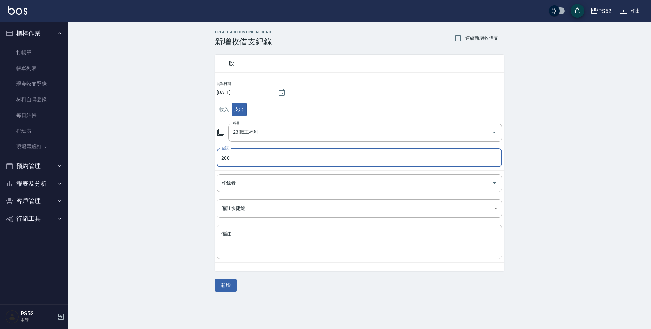
type input "23 職工福利"
click at [249, 240] on textarea "備註" at bounding box center [359, 241] width 276 height 23
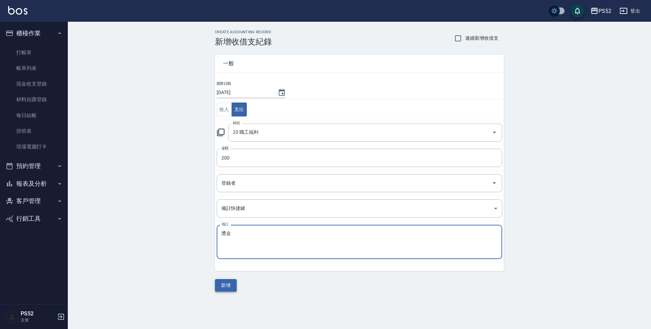
type textarea "獎金"
click at [227, 284] on button "新增" at bounding box center [226, 285] width 22 height 13
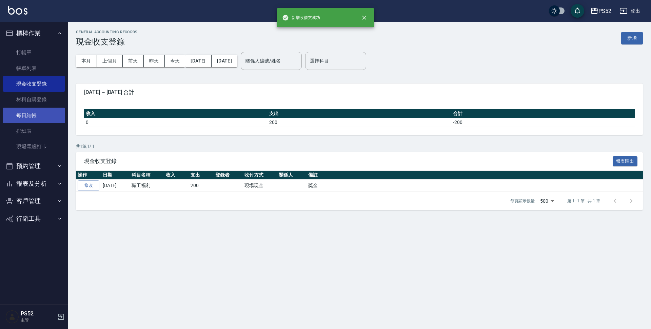
click at [41, 117] on link "每日結帳" at bounding box center [34, 116] width 62 height 16
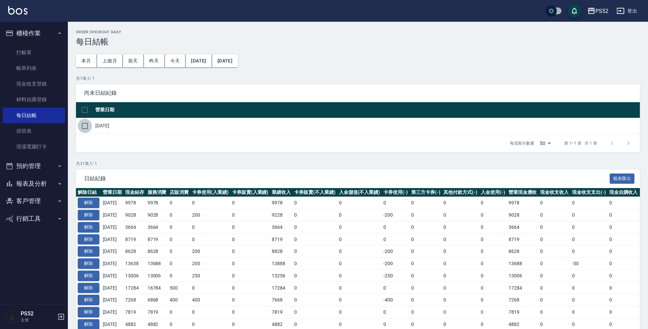
click at [86, 121] on input "checkbox" at bounding box center [85, 126] width 14 height 14
checkbox input "true"
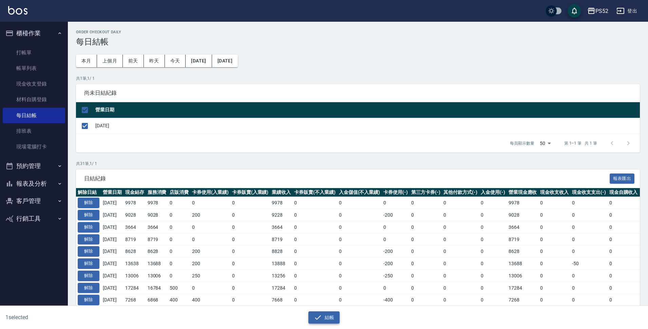
click at [326, 311] on button "結帳" at bounding box center [324, 317] width 32 height 13
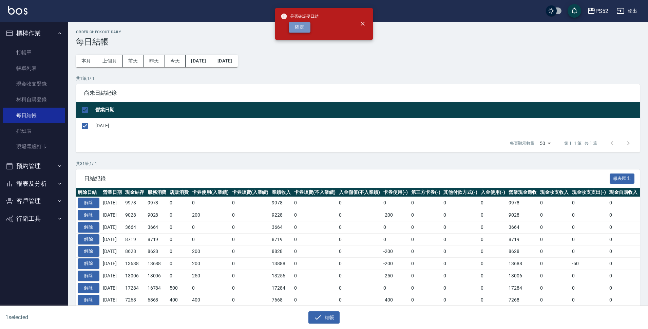
click at [300, 27] on button "確定" at bounding box center [300, 27] width 22 height 11
checkbox input "false"
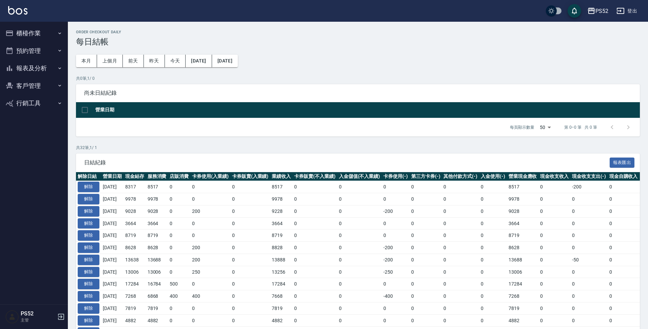
click at [50, 27] on button "櫃檯作業" at bounding box center [34, 33] width 62 height 18
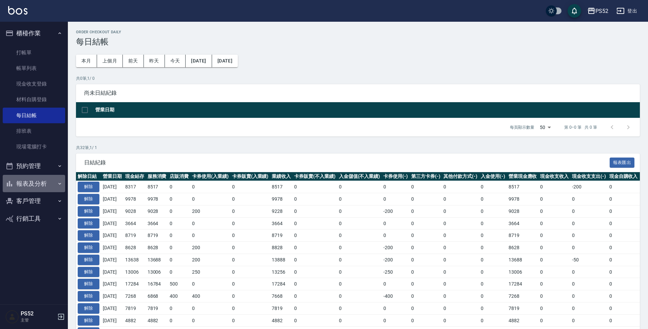
click at [39, 182] on button "報表及分析" at bounding box center [34, 184] width 62 height 18
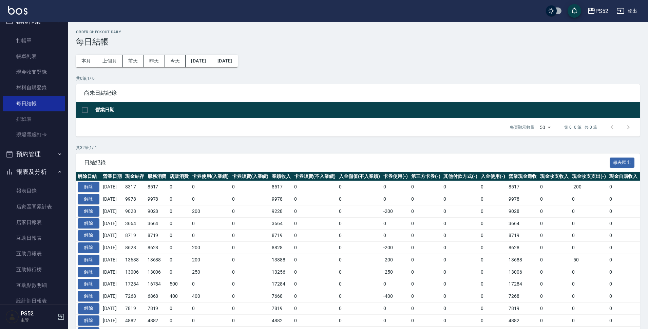
scroll to position [45, 0]
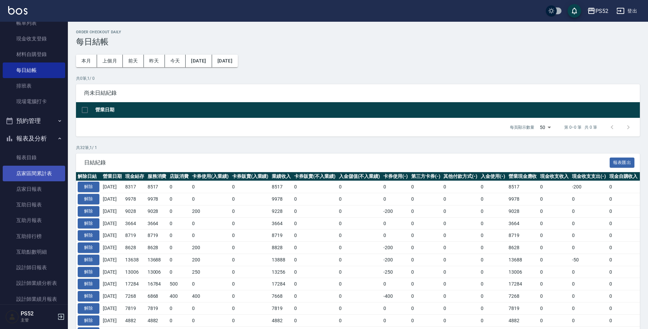
click at [33, 176] on link "店家區間累計表" at bounding box center [34, 173] width 62 height 16
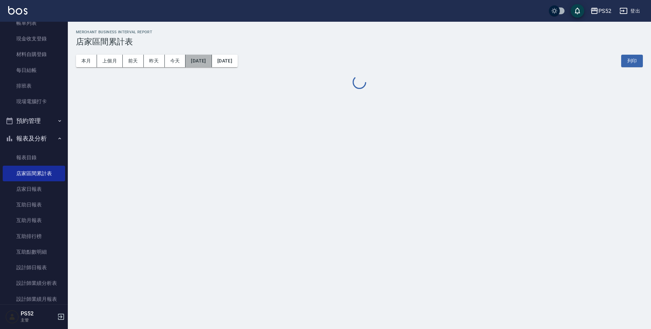
click at [196, 60] on button "[DATE]" at bounding box center [198, 61] width 26 height 13
click at [196, 62] on button "[DATE]" at bounding box center [198, 61] width 26 height 13
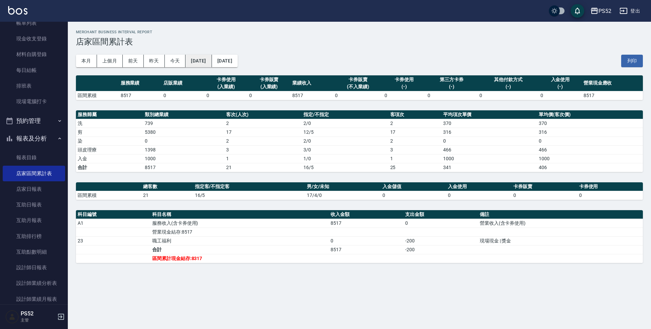
click at [212, 57] on button "[DATE]" at bounding box center [198, 61] width 26 height 13
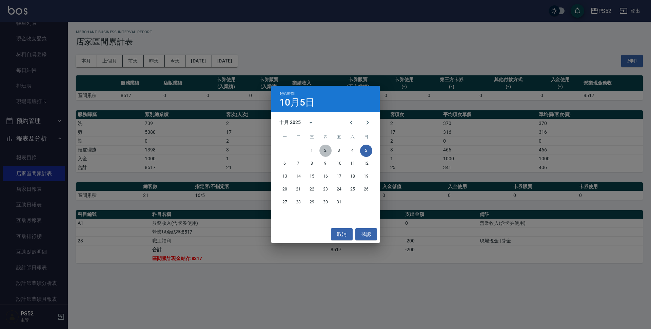
click at [322, 151] on button "2" at bounding box center [325, 150] width 12 height 12
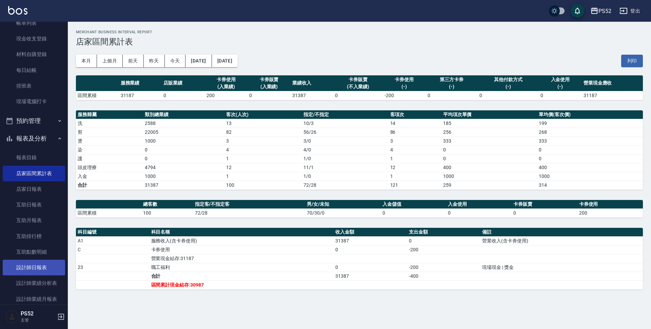
click at [27, 266] on link "設計師日報表" at bounding box center [34, 267] width 62 height 16
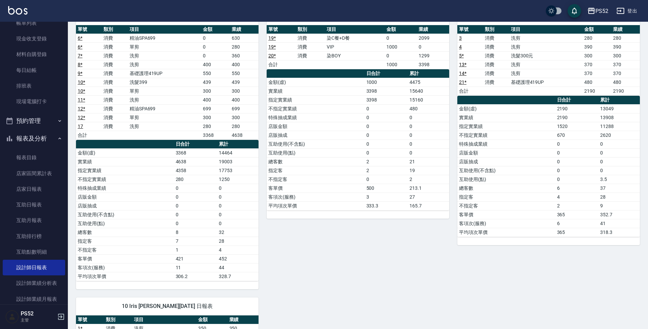
scroll to position [45, 0]
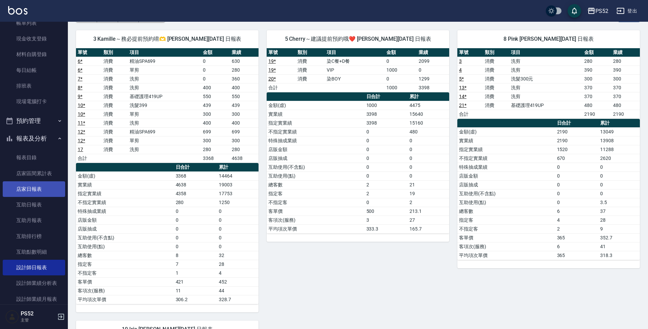
click at [39, 194] on link "店家日報表" at bounding box center [34, 189] width 62 height 16
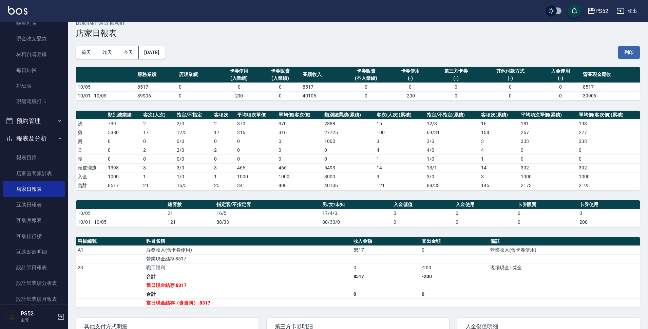
scroll to position [11, 0]
